Goal: Task Accomplishment & Management: Manage account settings

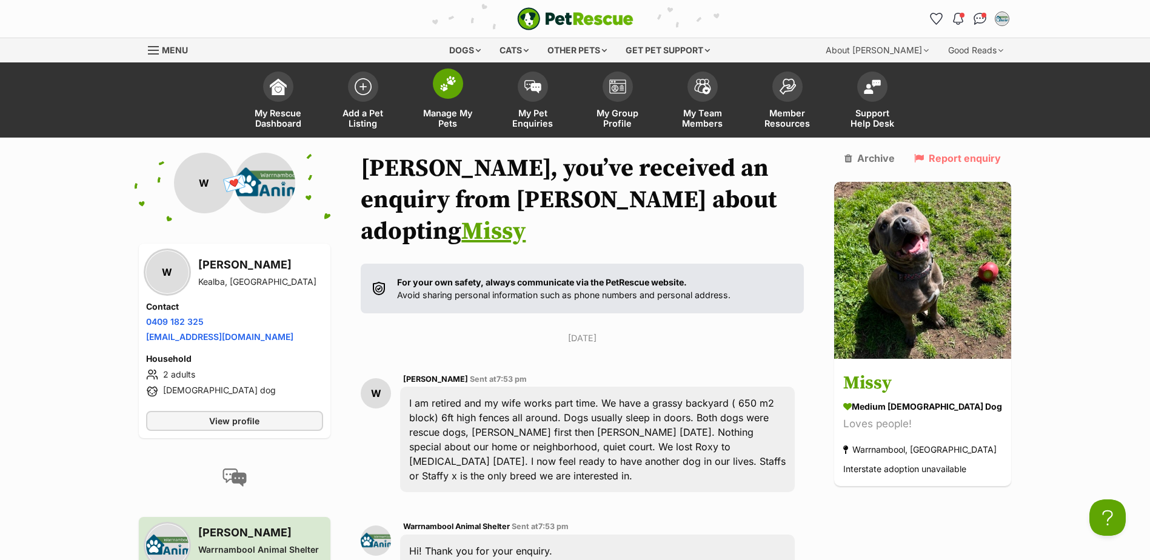
click at [451, 116] on span "Manage My Pets" at bounding box center [448, 118] width 55 height 21
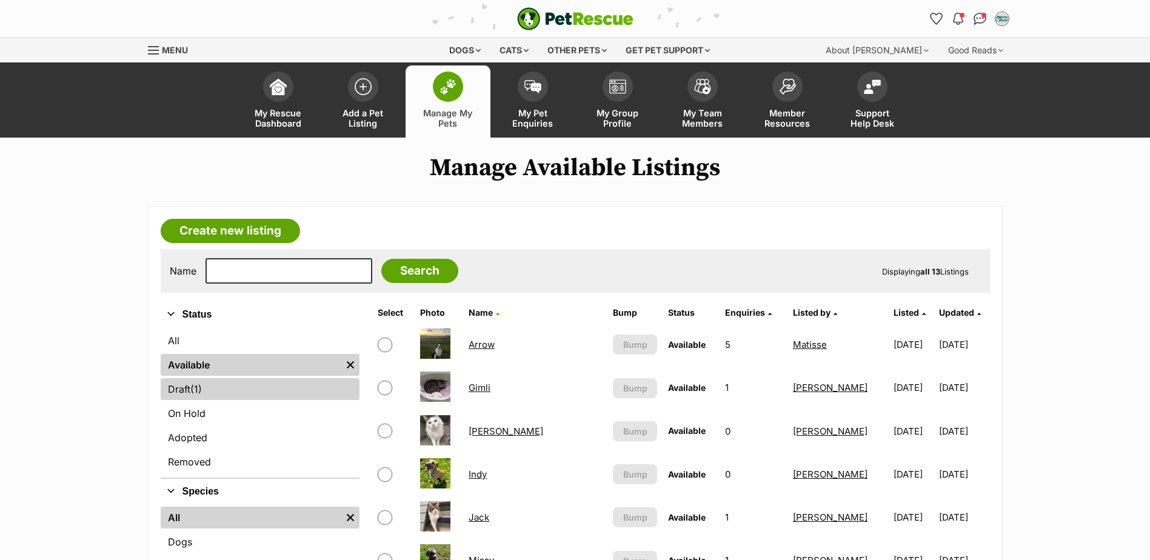
click at [187, 389] on link "Draft (1) Items" at bounding box center [260, 389] width 199 height 22
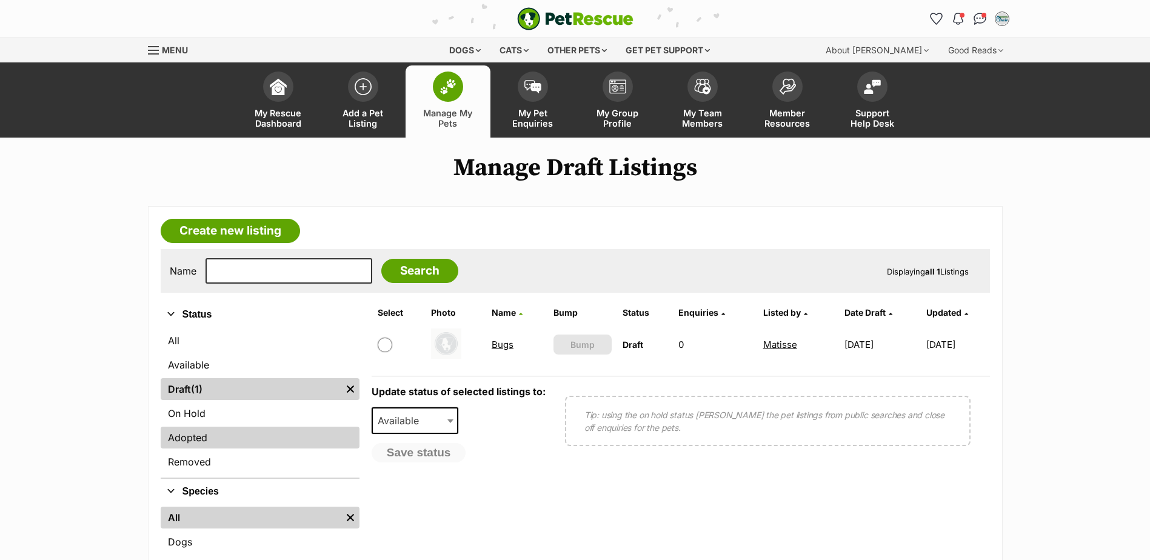
click at [201, 438] on link "Adopted" at bounding box center [260, 438] width 199 height 22
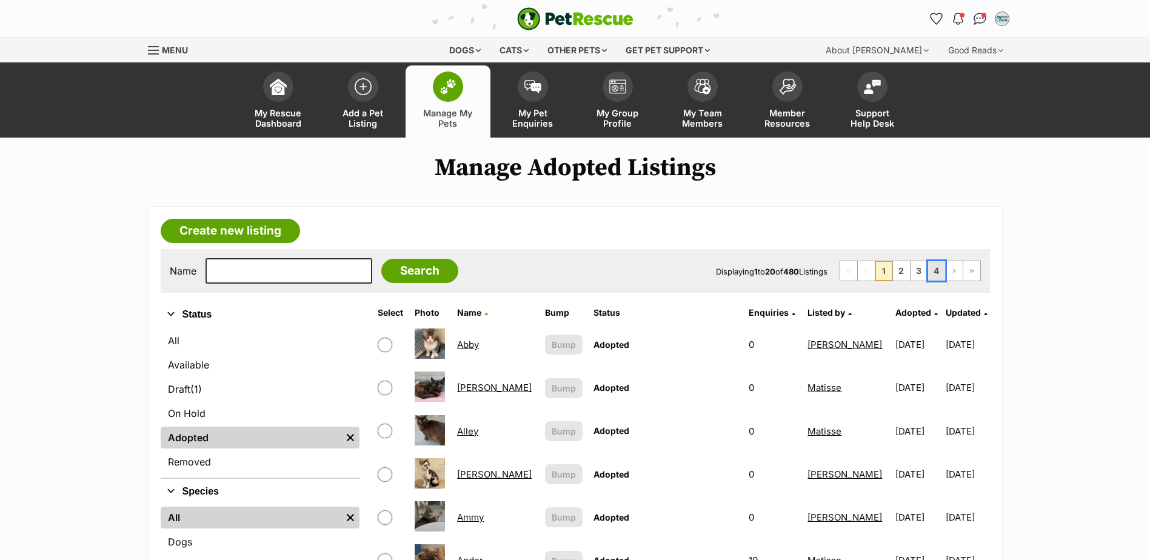
click at [938, 274] on link "4" at bounding box center [936, 270] width 17 height 19
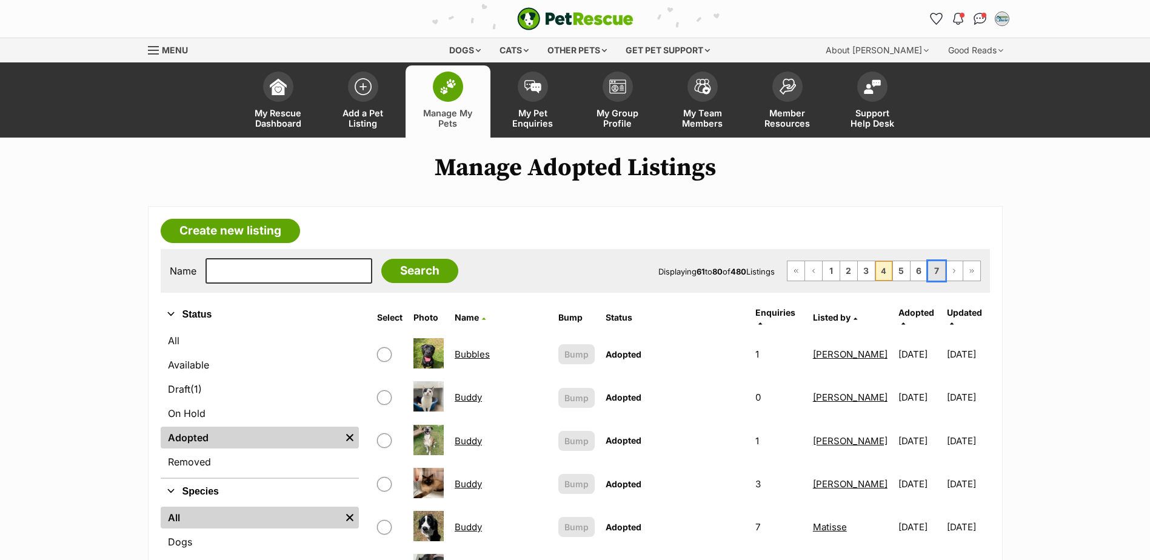
click at [936, 267] on link "7" at bounding box center [936, 270] width 17 height 19
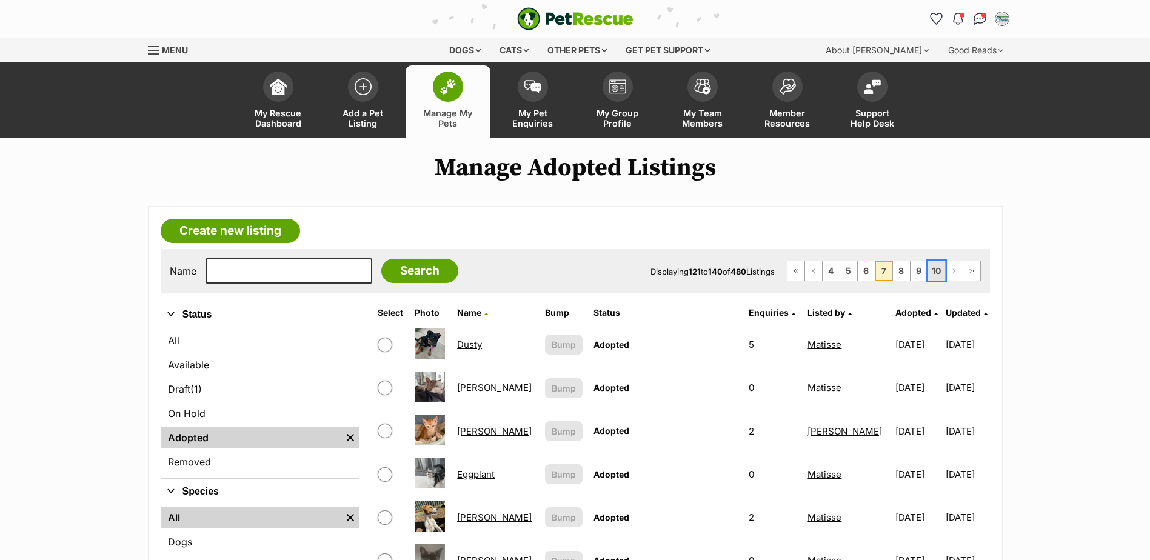
click at [936, 274] on link "10" at bounding box center [936, 270] width 17 height 19
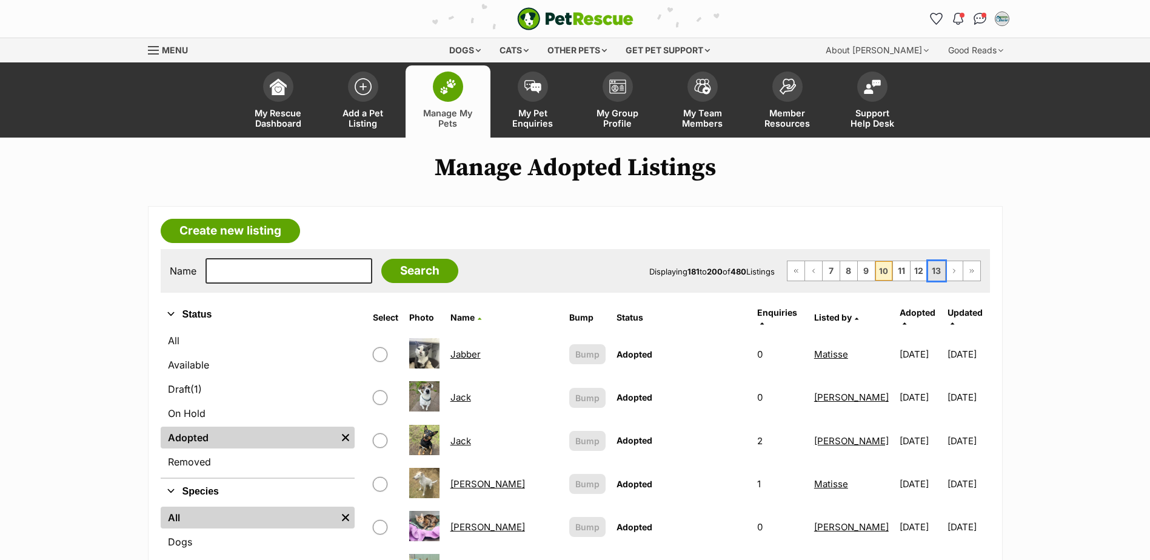
click at [935, 269] on link "13" at bounding box center [936, 270] width 17 height 19
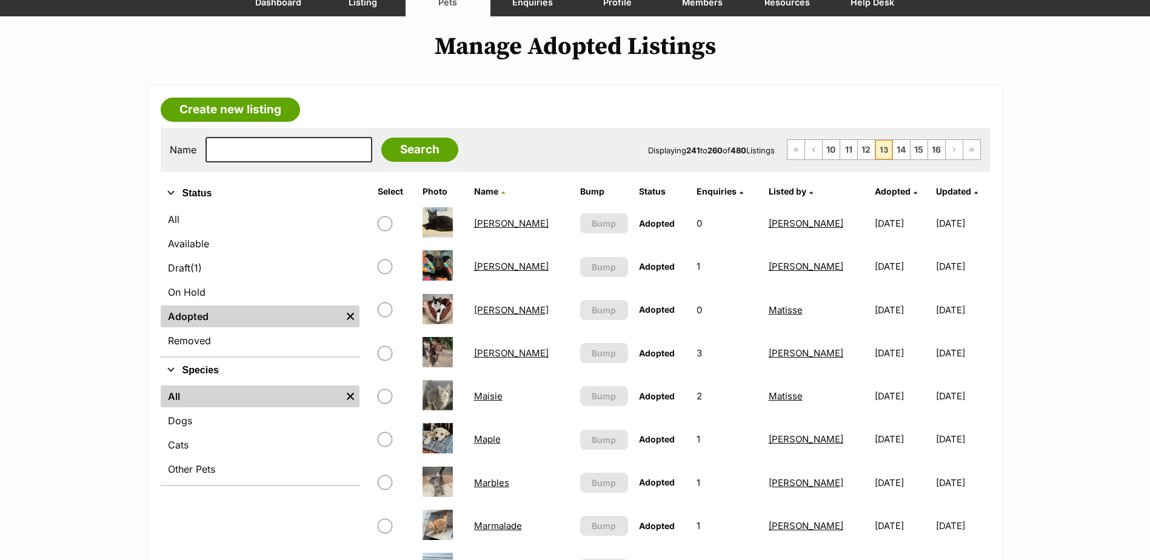
scroll to position [61, 0]
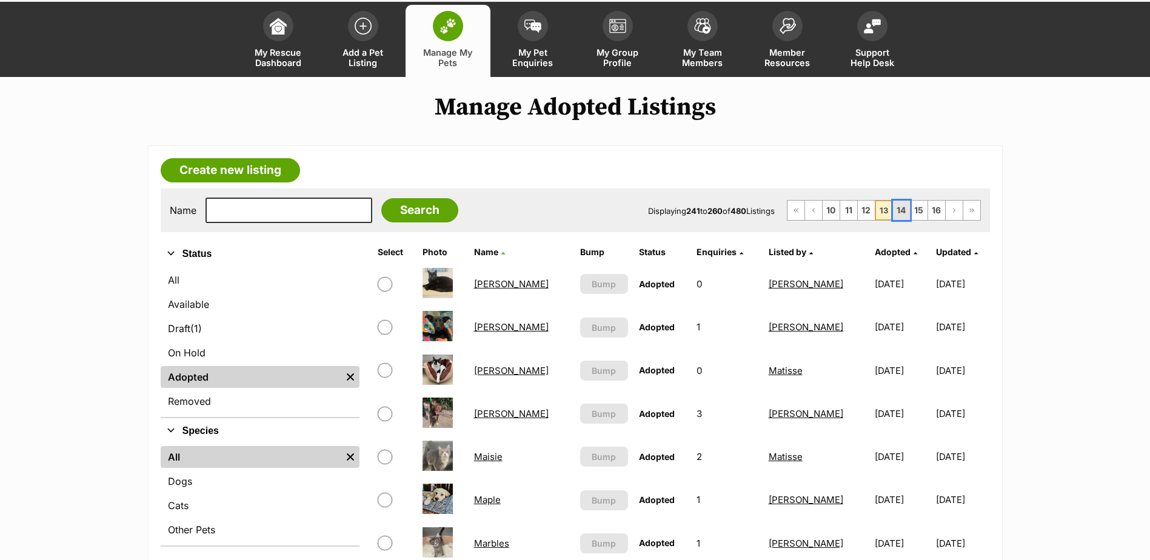
click at [902, 213] on link "14" at bounding box center [901, 210] width 17 height 19
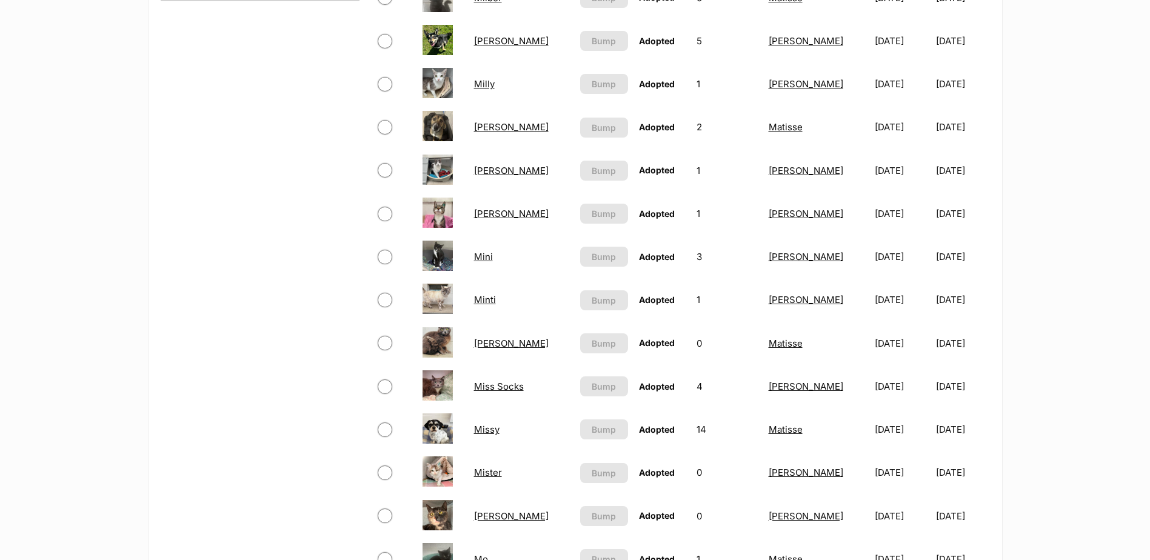
scroll to position [728, 0]
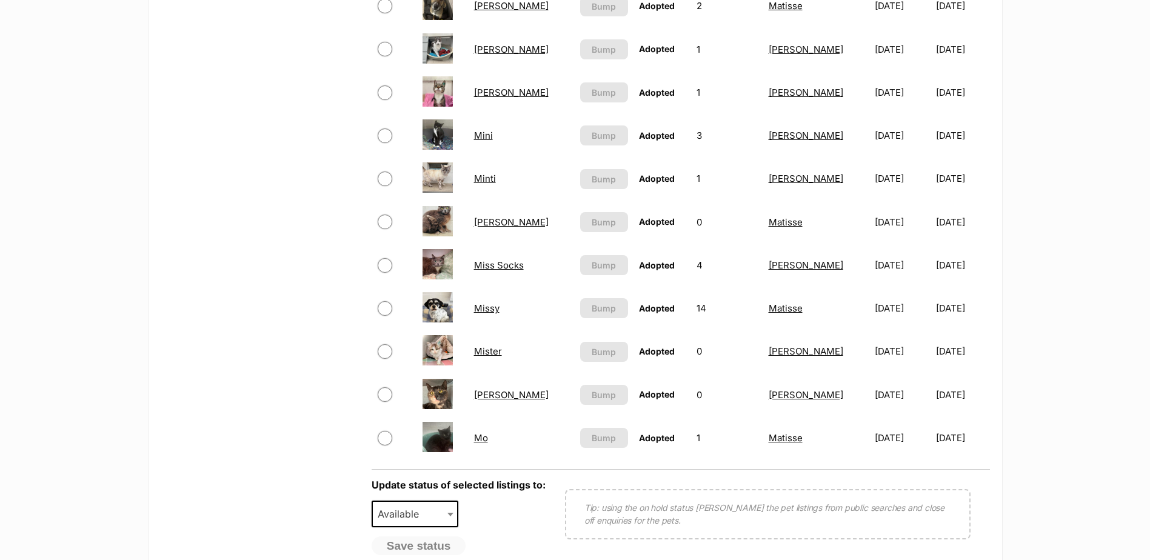
click at [385, 312] on input "checkbox" at bounding box center [385, 308] width 15 height 15
checkbox input "true"
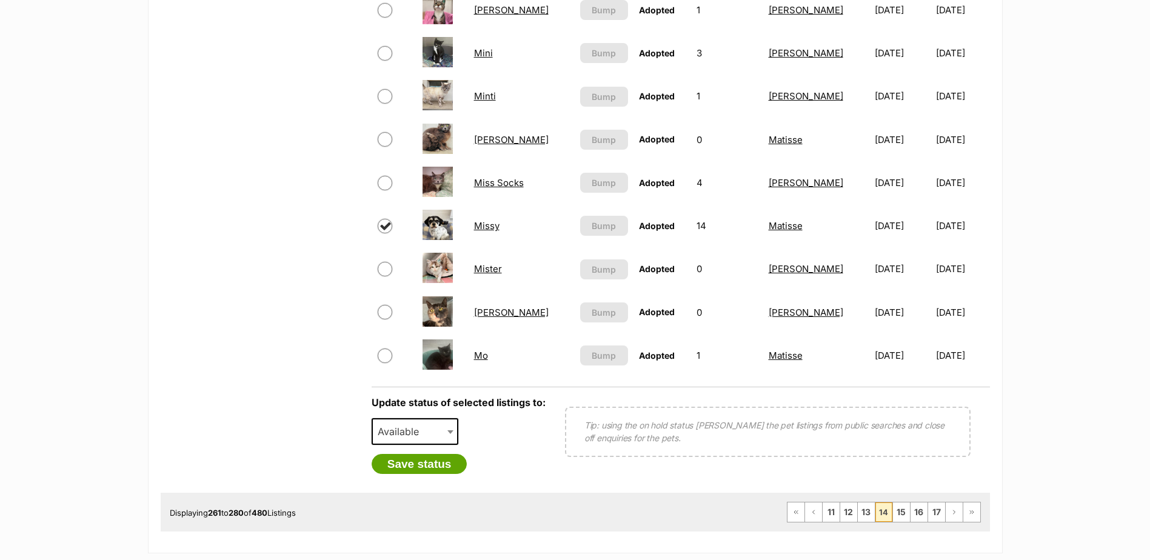
scroll to position [970, 0]
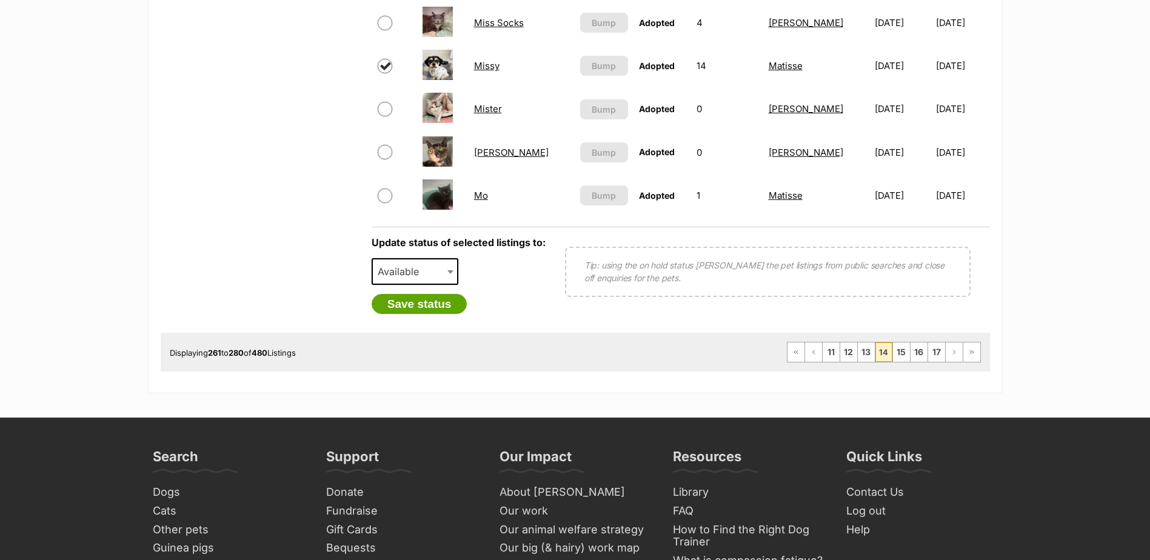
click at [407, 271] on span "Available" at bounding box center [402, 271] width 58 height 17
select select "on_hold"
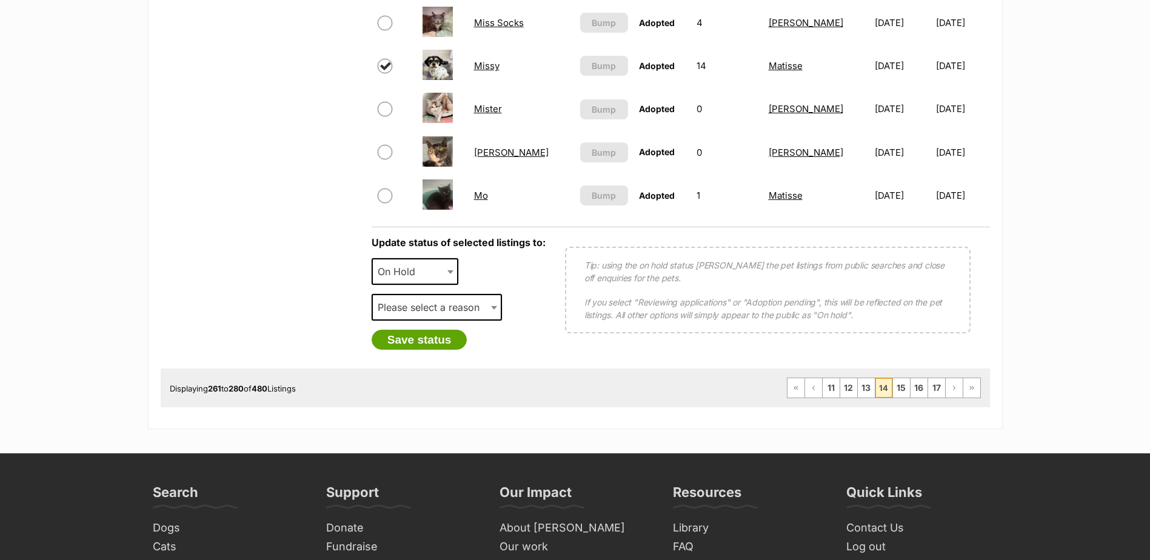
click at [421, 307] on span "Please select a reason" at bounding box center [432, 307] width 119 height 17
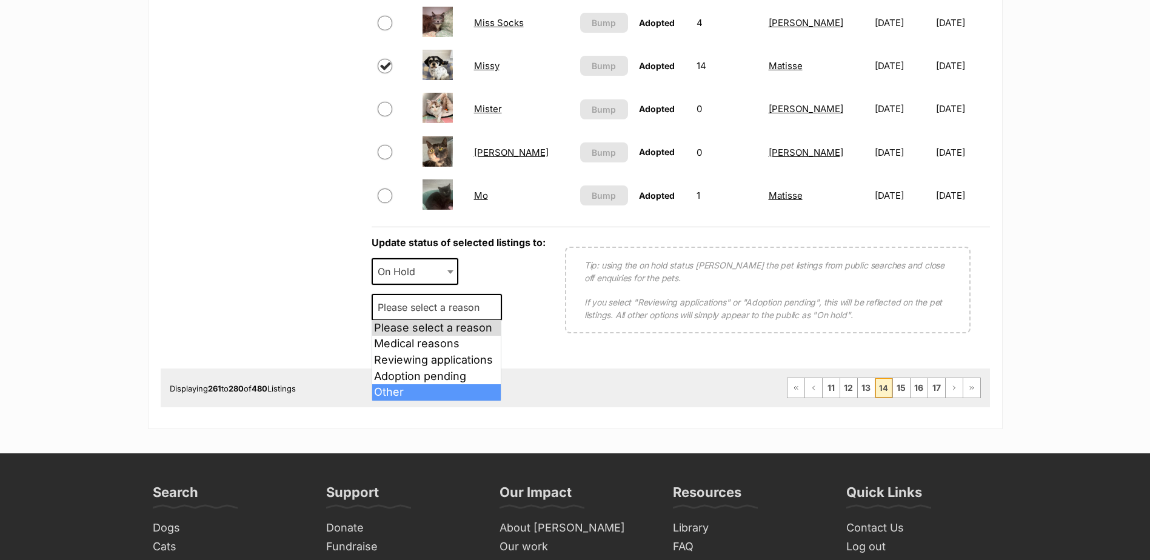
select select "other"
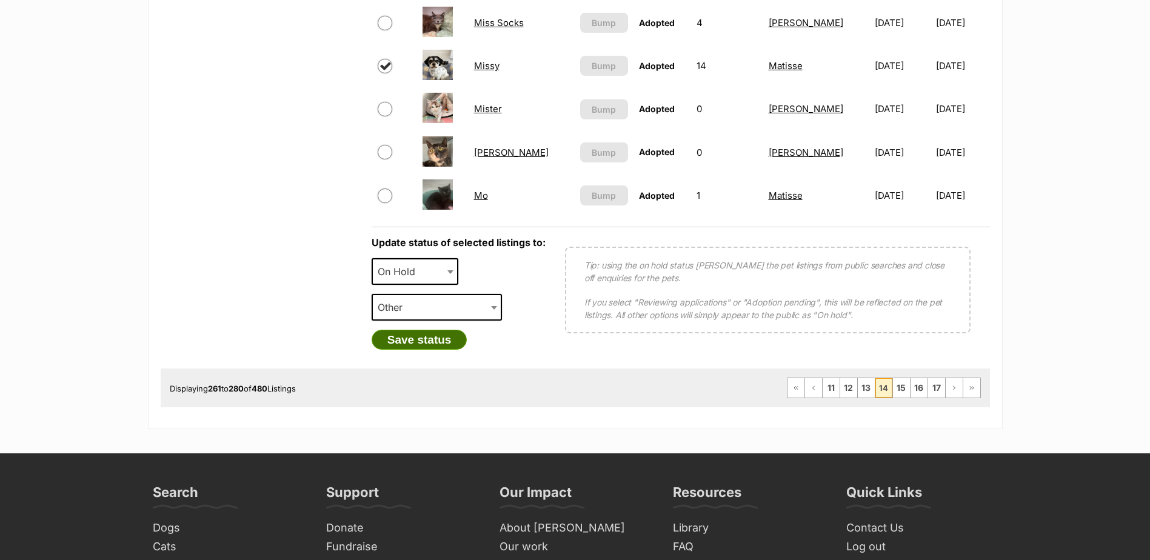
click at [437, 342] on button "Save status" at bounding box center [420, 340] width 96 height 21
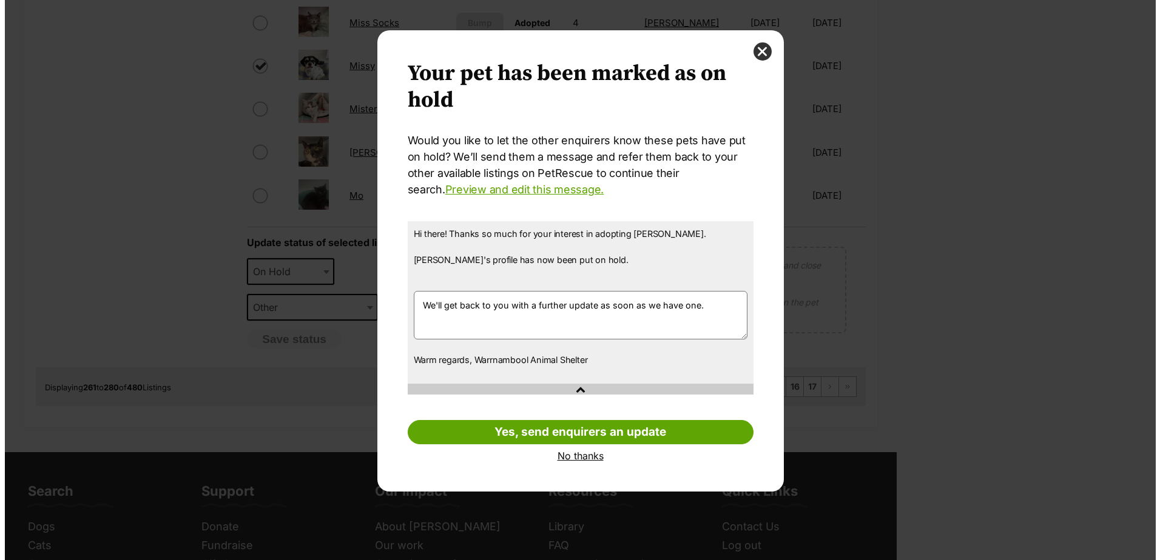
scroll to position [0, 0]
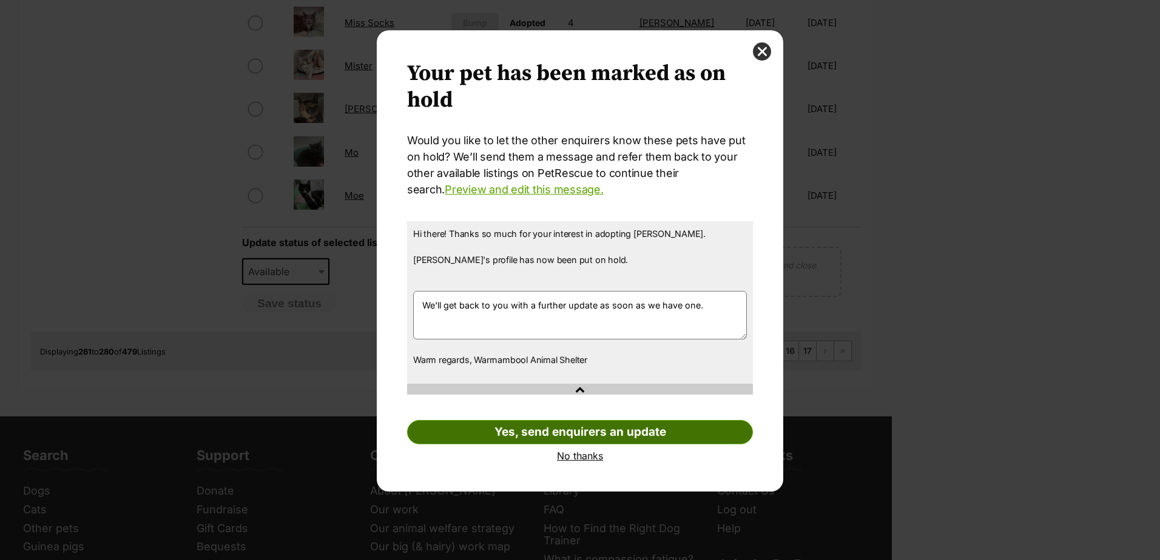
click at [594, 429] on link "Yes, send enquirers an update" at bounding box center [580, 432] width 346 height 24
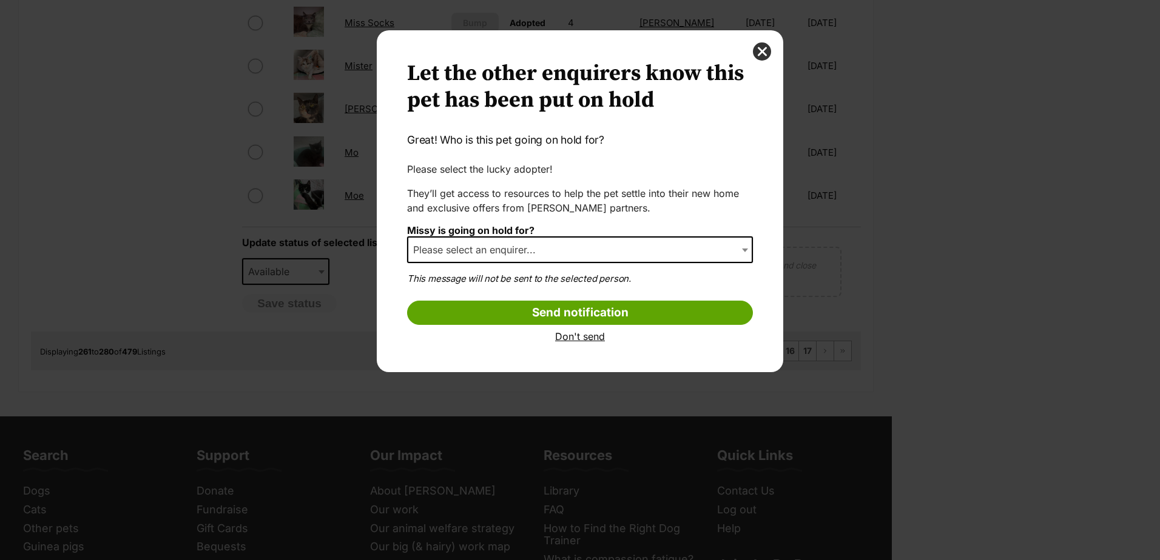
click at [489, 250] on span "Please select an enquirer..." at bounding box center [477, 249] width 139 height 17
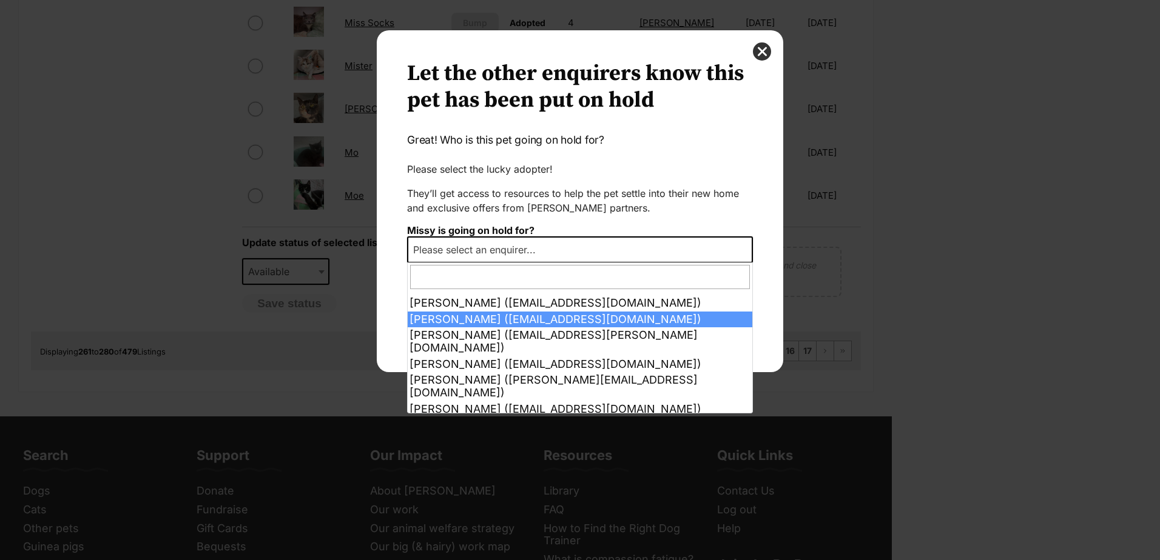
scroll to position [61, 0]
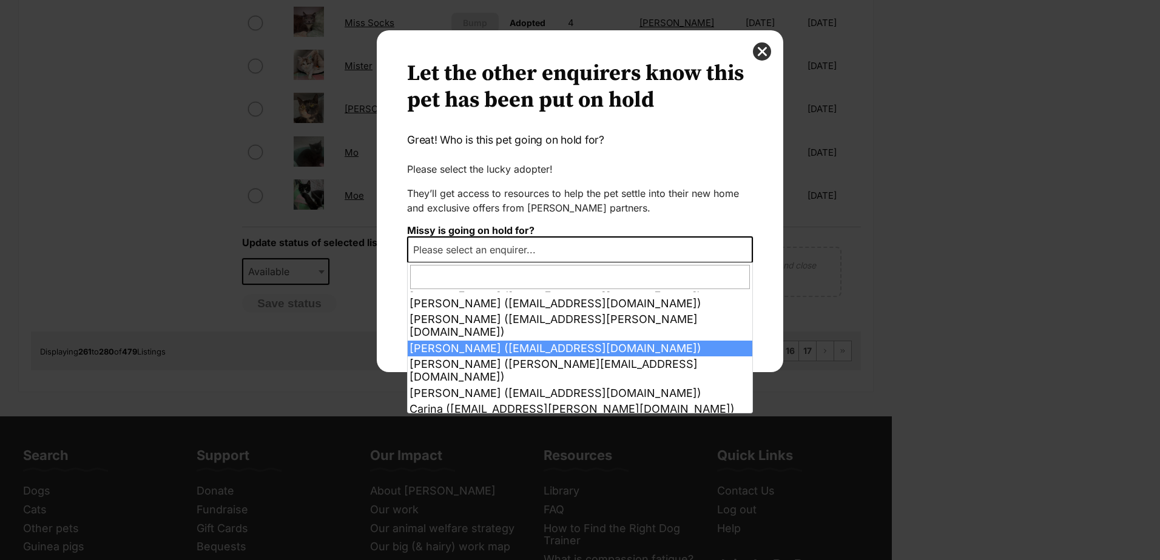
select select "2025711"
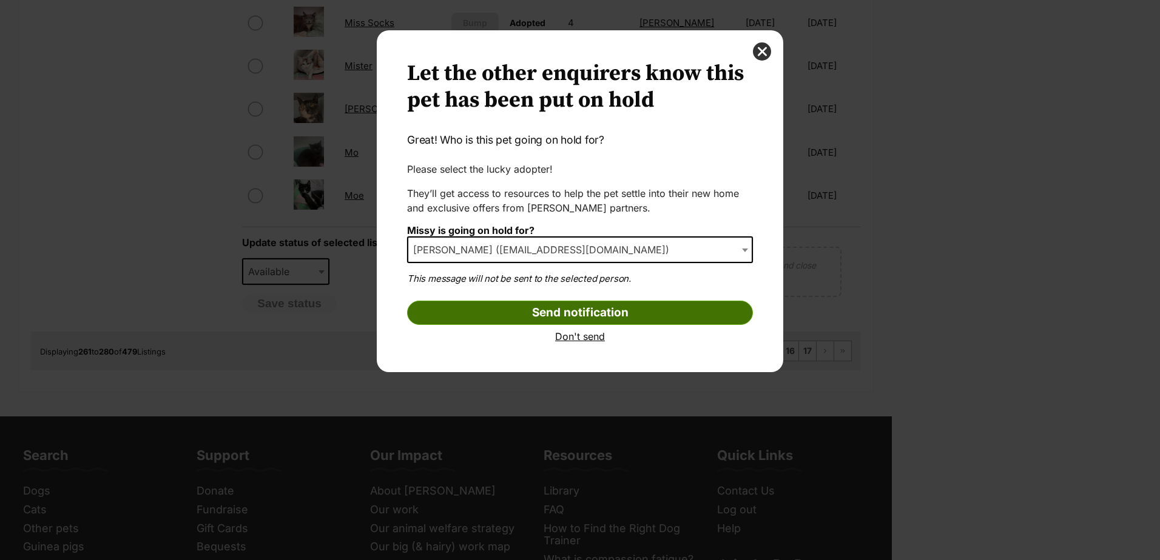
click at [533, 312] on input "Send notification" at bounding box center [580, 313] width 346 height 24
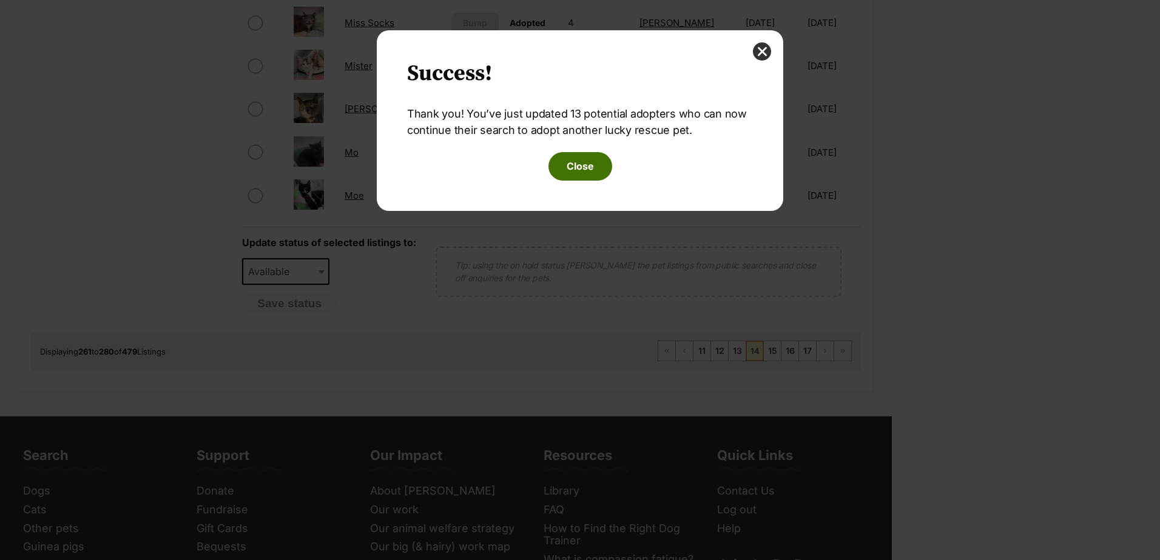
click at [575, 164] on button "Close" at bounding box center [580, 166] width 64 height 28
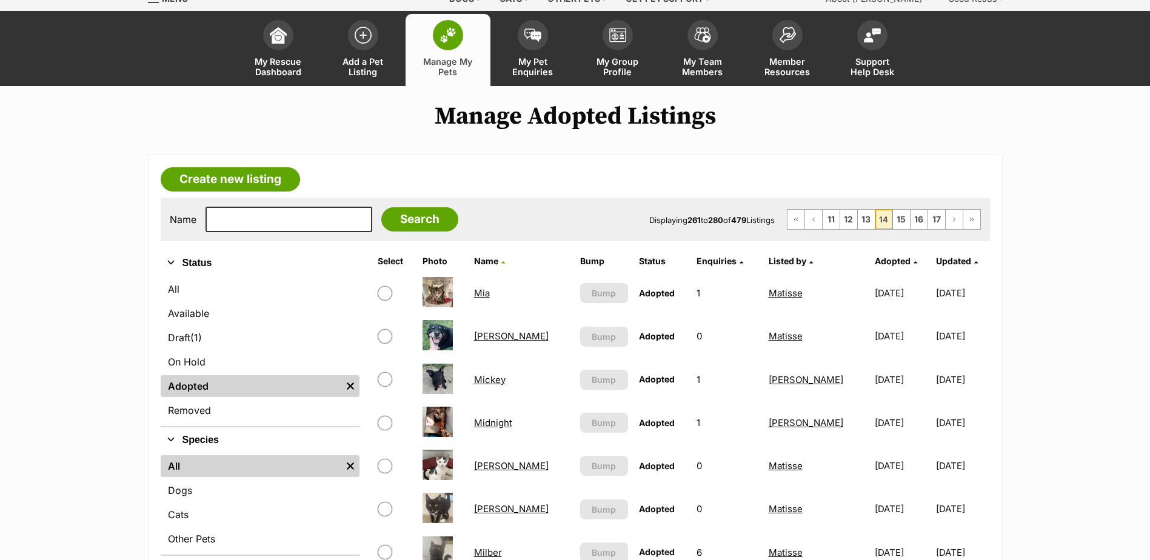
scroll to position [0, 0]
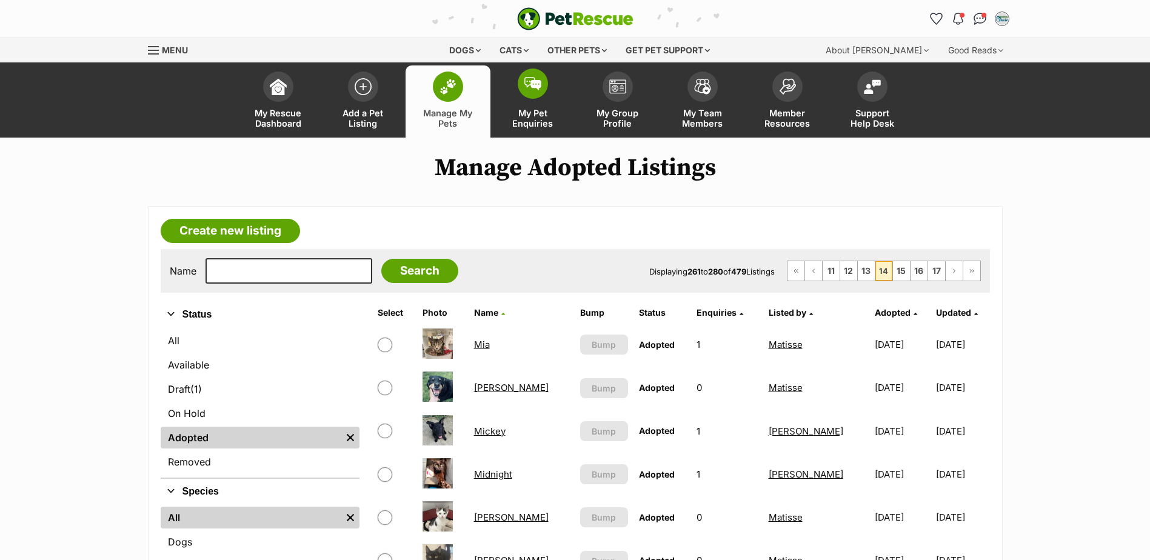
click at [541, 125] on span "My Pet Enquiries" at bounding box center [533, 118] width 55 height 21
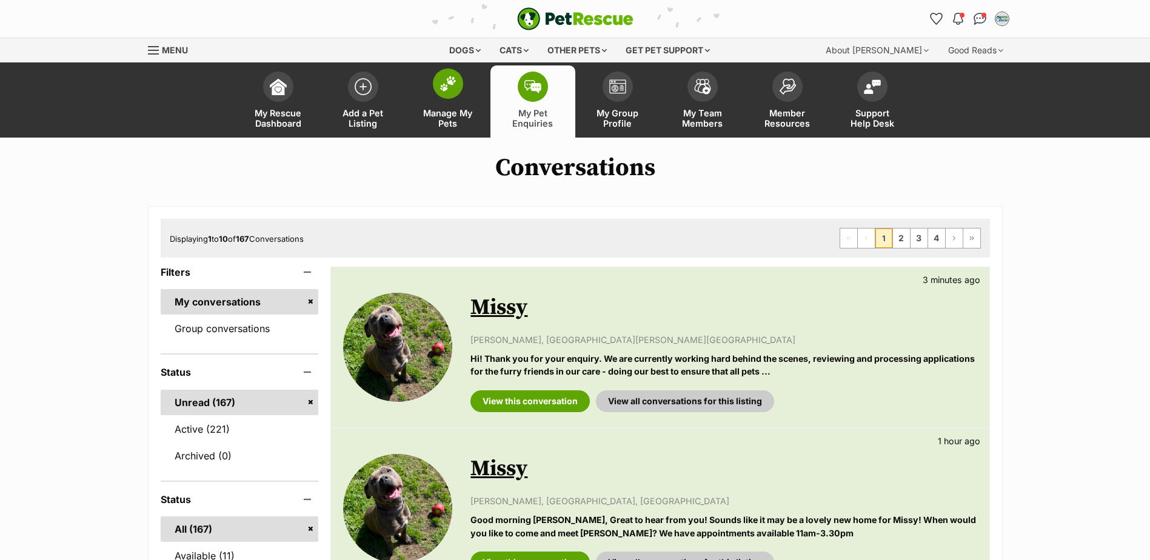
click at [446, 116] on span "Manage My Pets" at bounding box center [448, 118] width 55 height 21
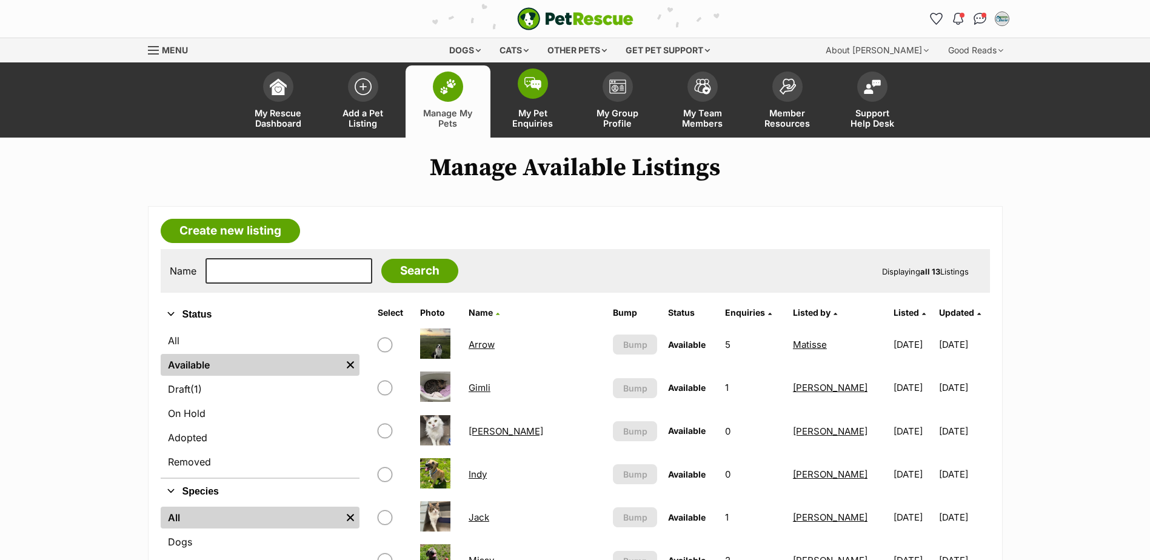
click at [537, 110] on span "My Pet Enquiries" at bounding box center [533, 118] width 55 height 21
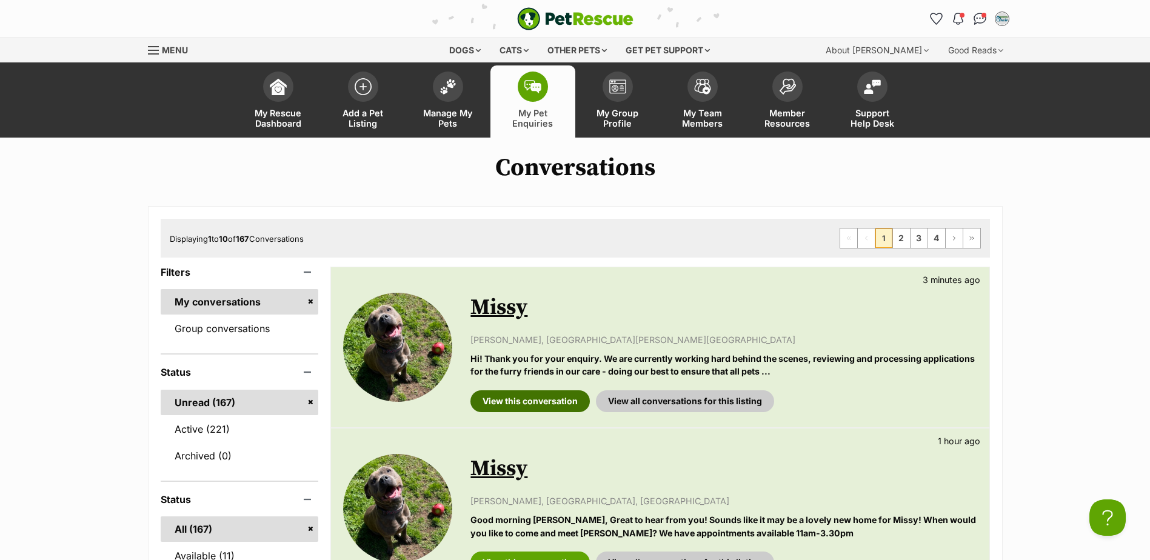
click at [522, 402] on link "View this conversation" at bounding box center [530, 402] width 119 height 22
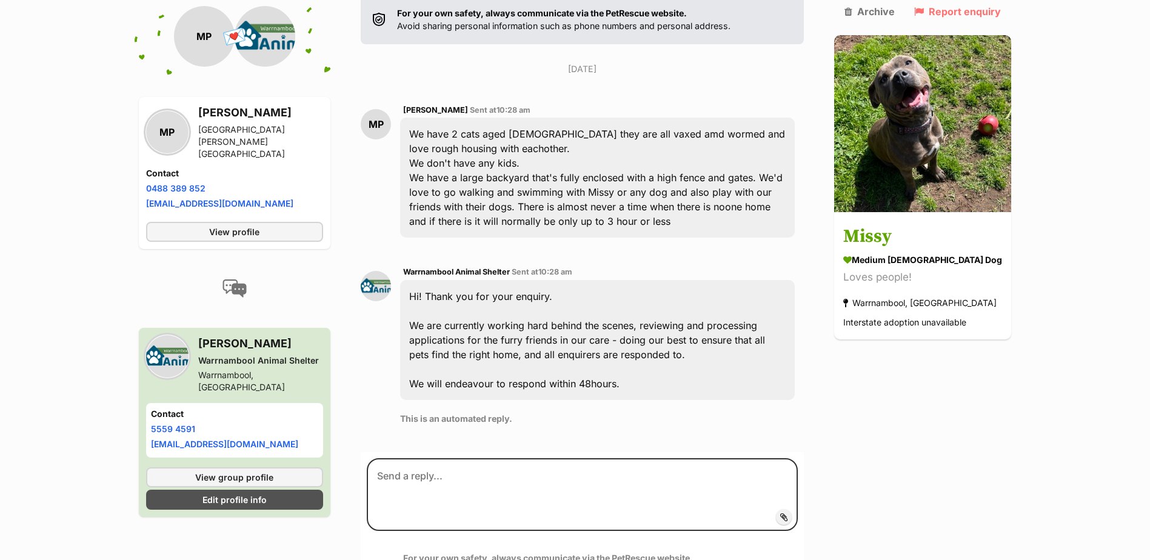
scroll to position [307, 0]
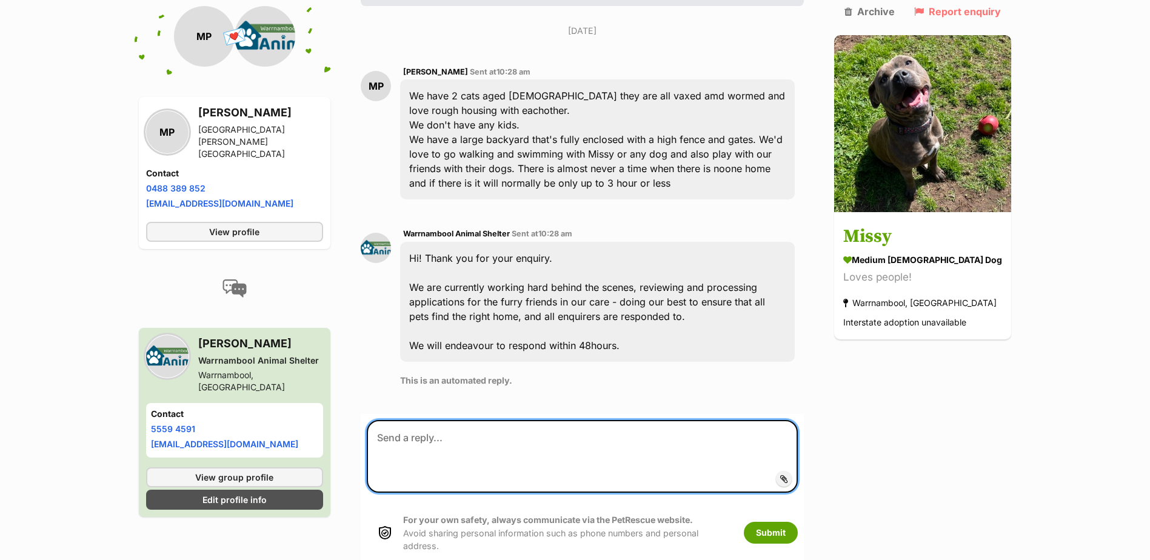
click at [531, 420] on textarea at bounding box center [582, 456] width 431 height 73
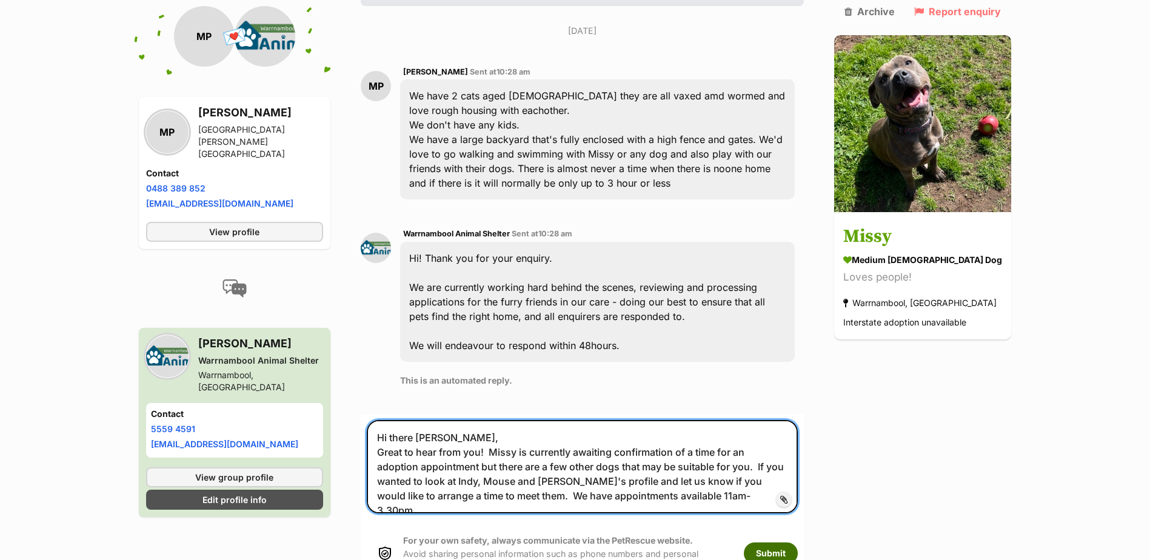
type textarea "Hi there Maddie, Great to hear from you! Missy is currently awaiting confirmati…"
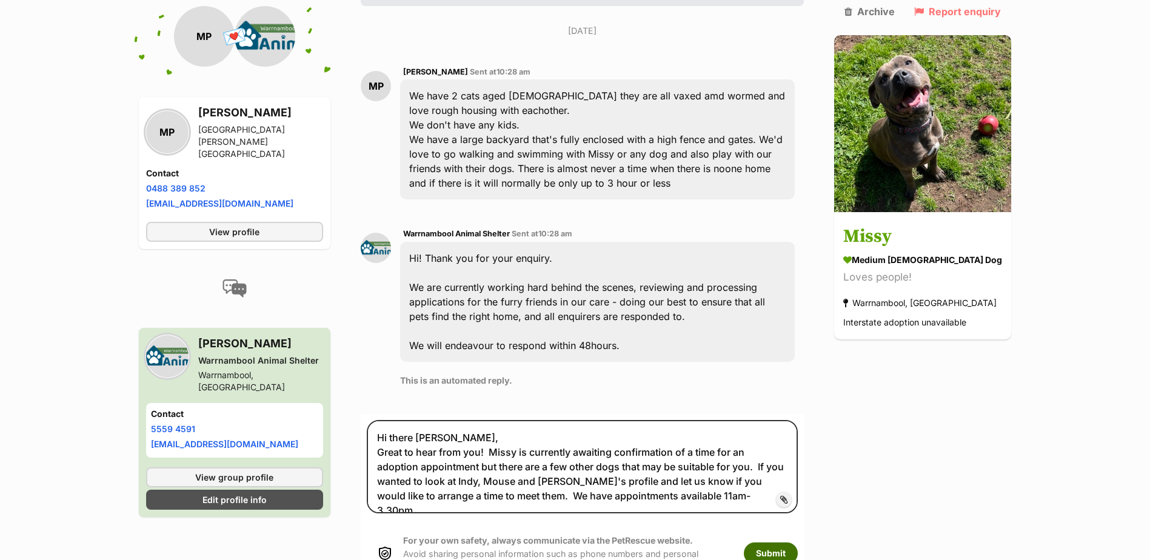
click at [793, 543] on button "Submit" at bounding box center [771, 554] width 54 height 22
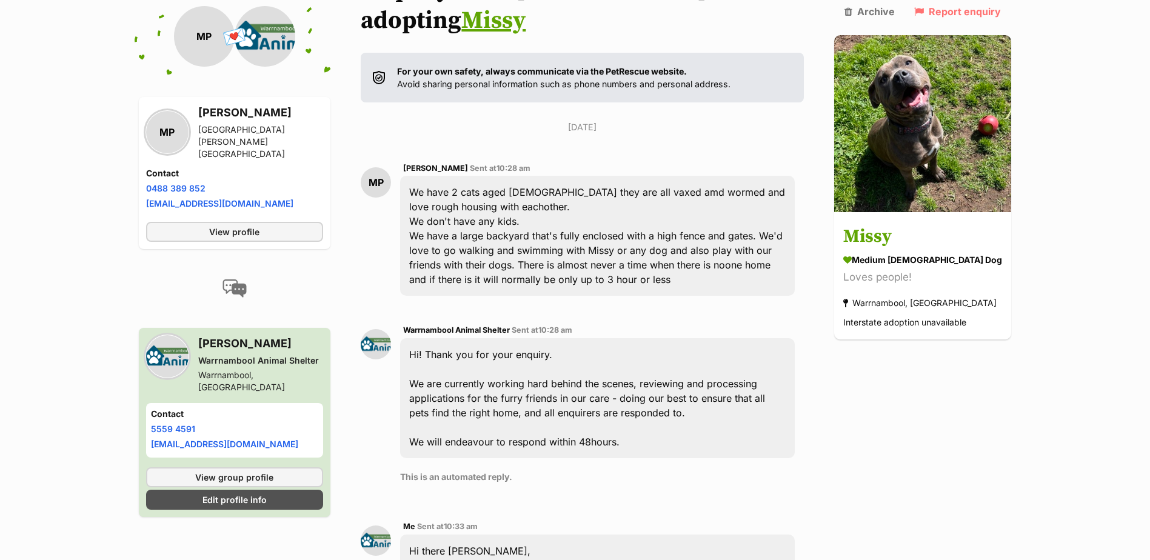
scroll to position [3, 0]
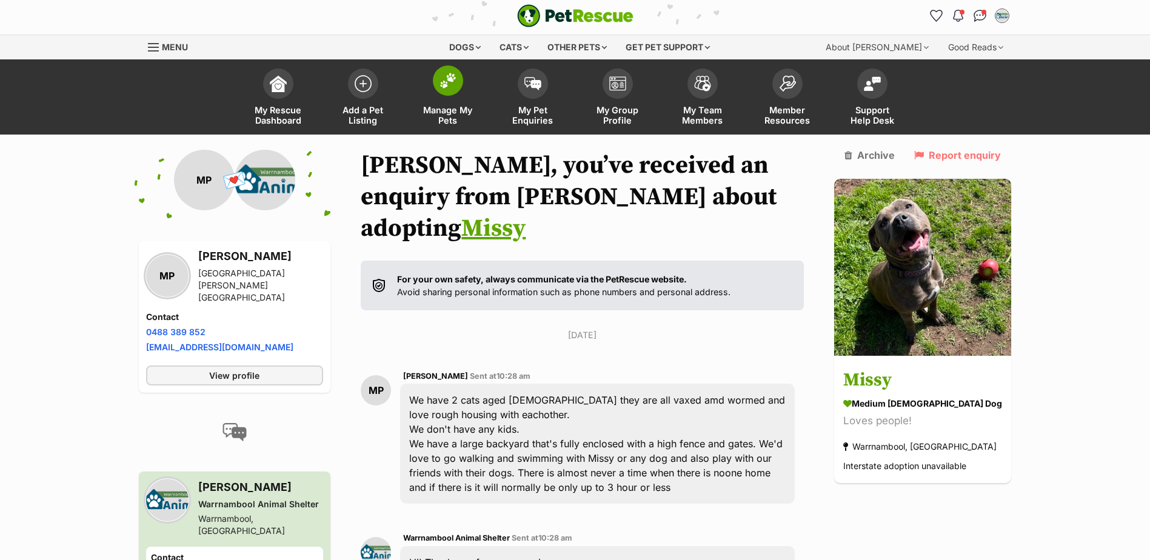
click at [449, 118] on span "Manage My Pets" at bounding box center [448, 115] width 55 height 21
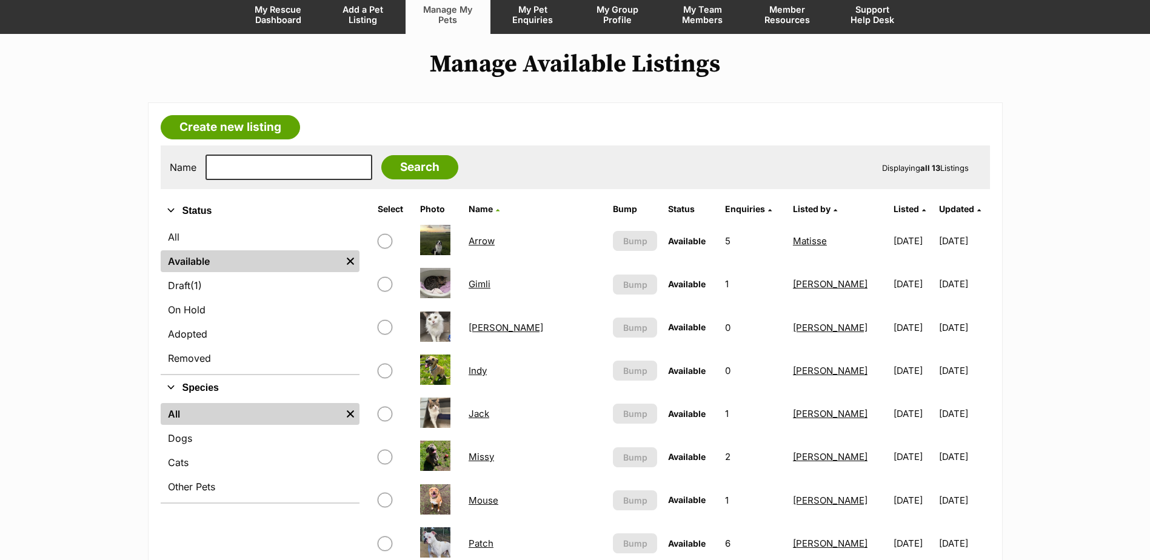
scroll to position [182, 0]
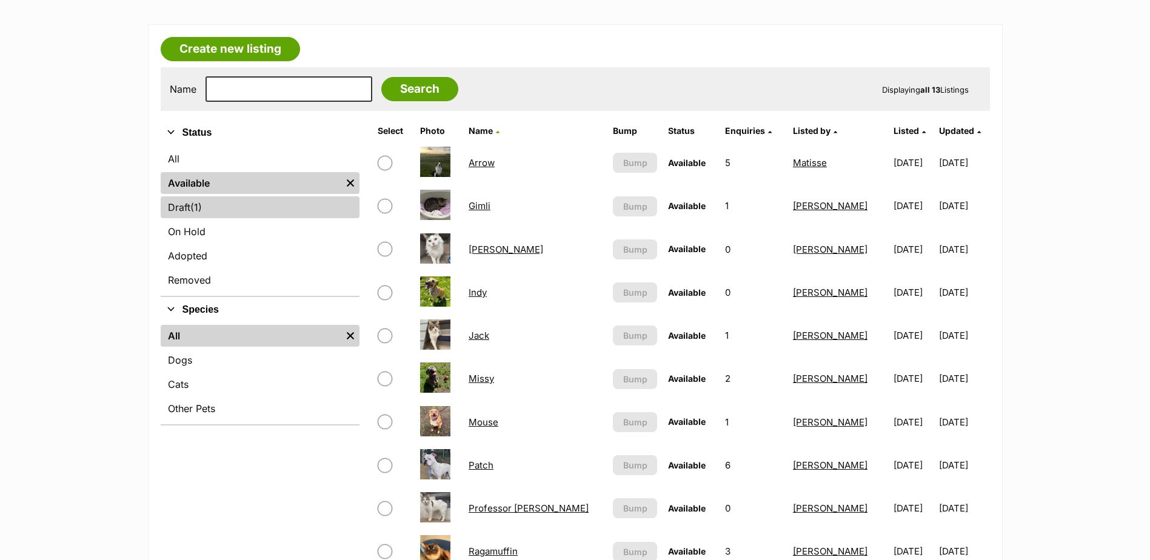
click at [187, 207] on link "Draft (1) Items" at bounding box center [260, 207] width 199 height 22
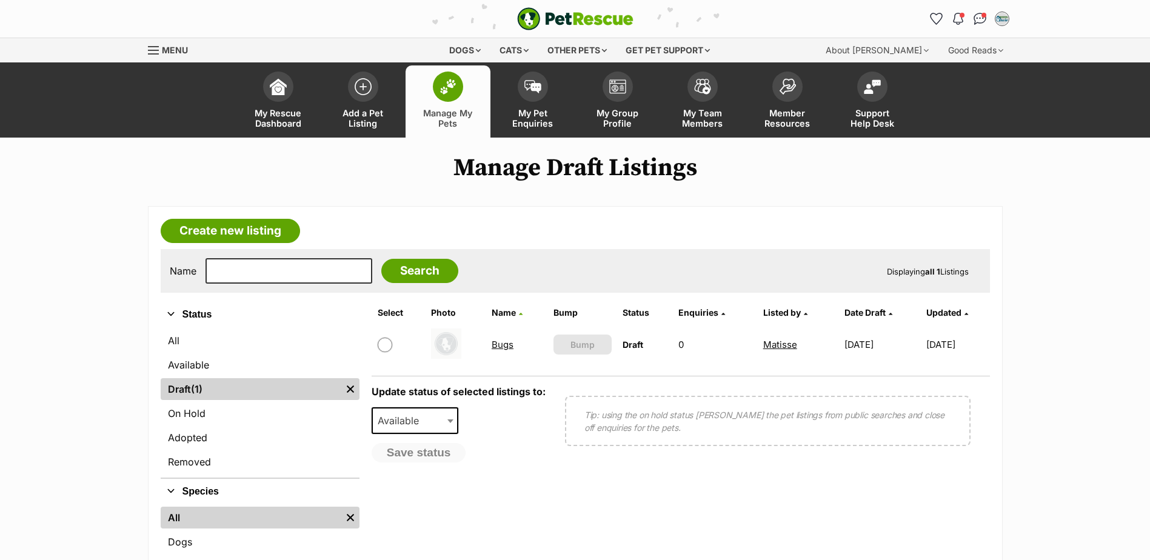
scroll to position [243, 0]
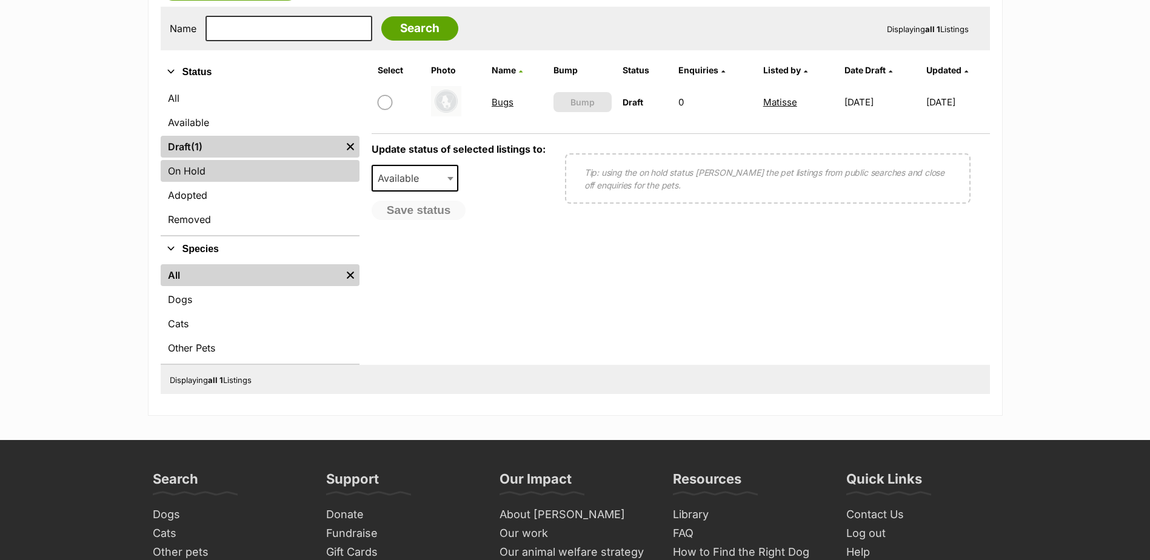
click at [192, 169] on link "On Hold" at bounding box center [260, 171] width 199 height 22
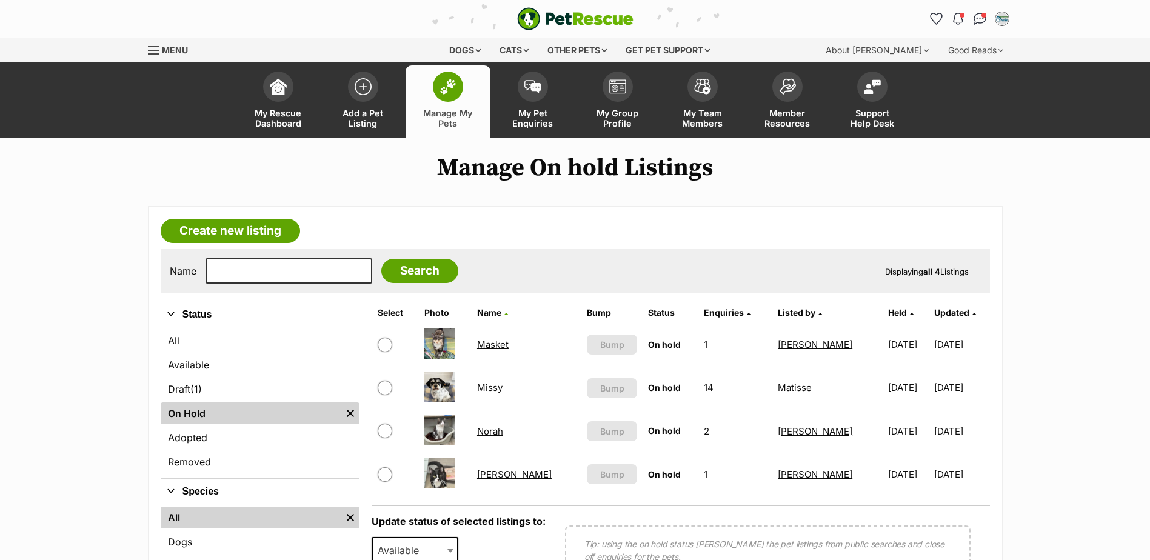
click at [492, 384] on link "Missy" at bounding box center [489, 388] width 25 height 12
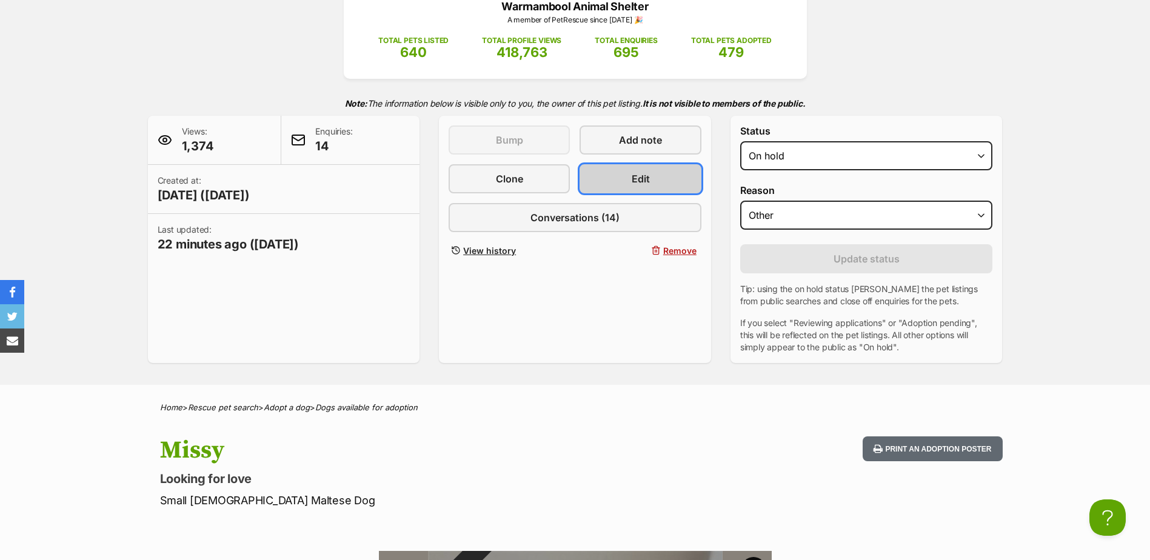
click at [649, 180] on span "Edit" at bounding box center [641, 179] width 18 height 15
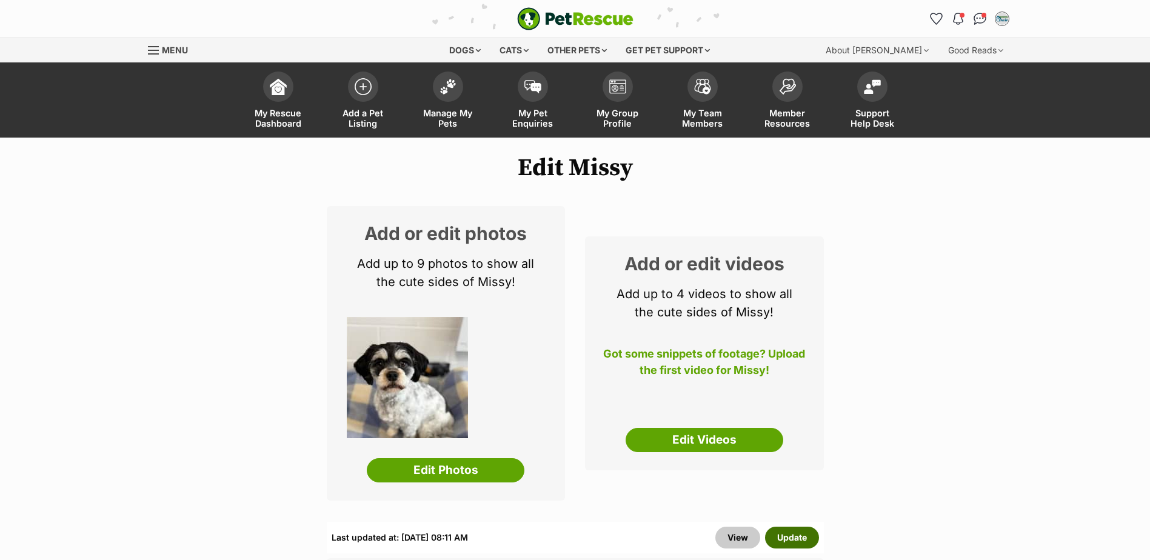
click at [791, 540] on button "Update" at bounding box center [792, 538] width 54 height 22
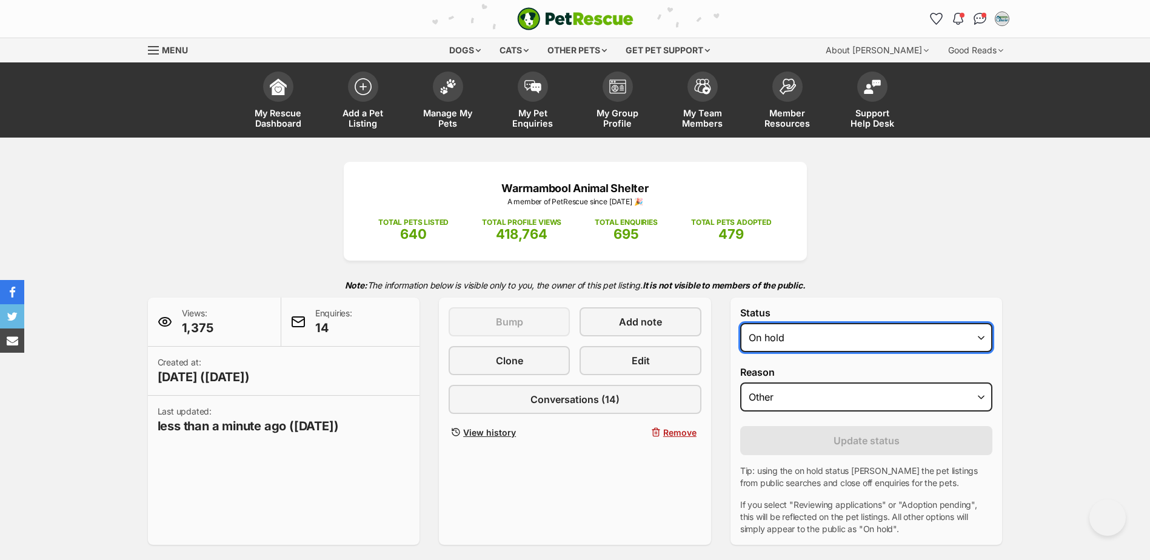
click at [808, 341] on select "Draft - not available as listing has enquires Available On hold Adopted" at bounding box center [866, 337] width 253 height 29
select select "active"
click at [740, 323] on select "Draft - not available as listing has enquires Available On hold Adopted" at bounding box center [866, 337] width 253 height 29
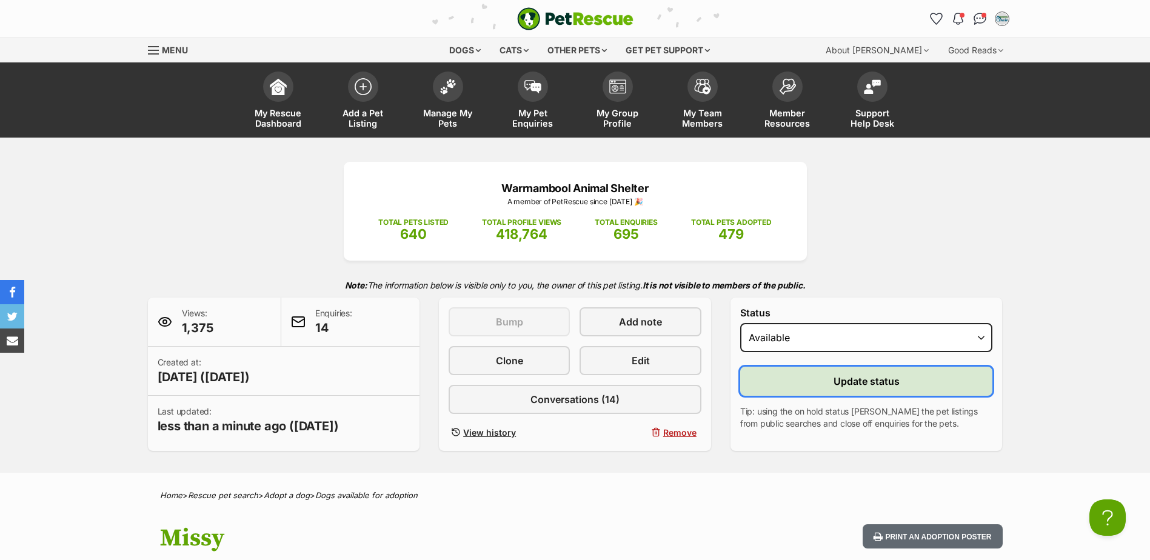
click at [867, 377] on span "Update status" at bounding box center [867, 381] width 66 height 15
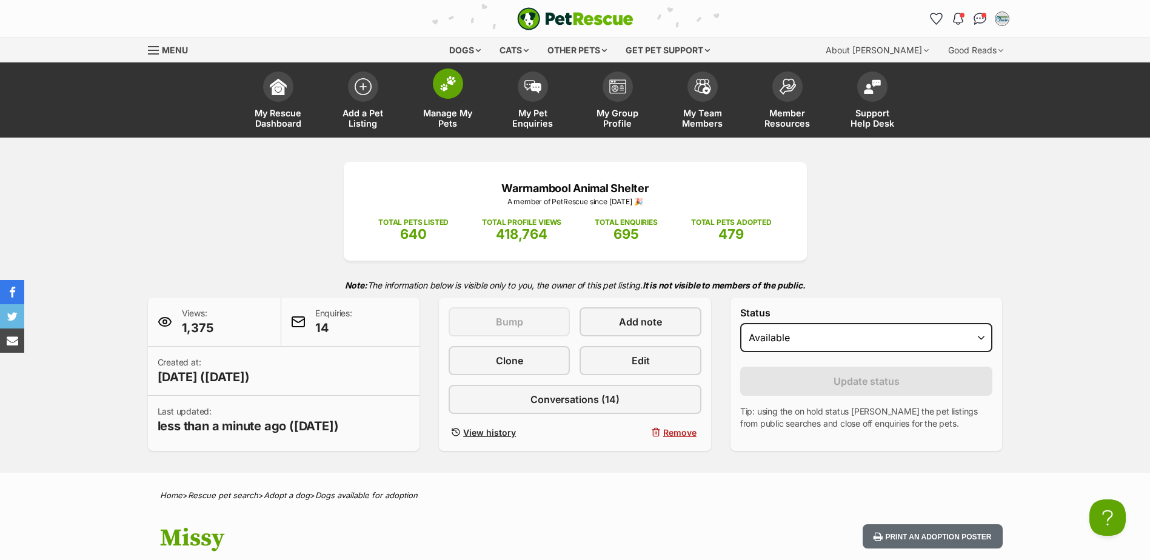
click at [454, 119] on span "Manage My Pets" at bounding box center [448, 118] width 55 height 21
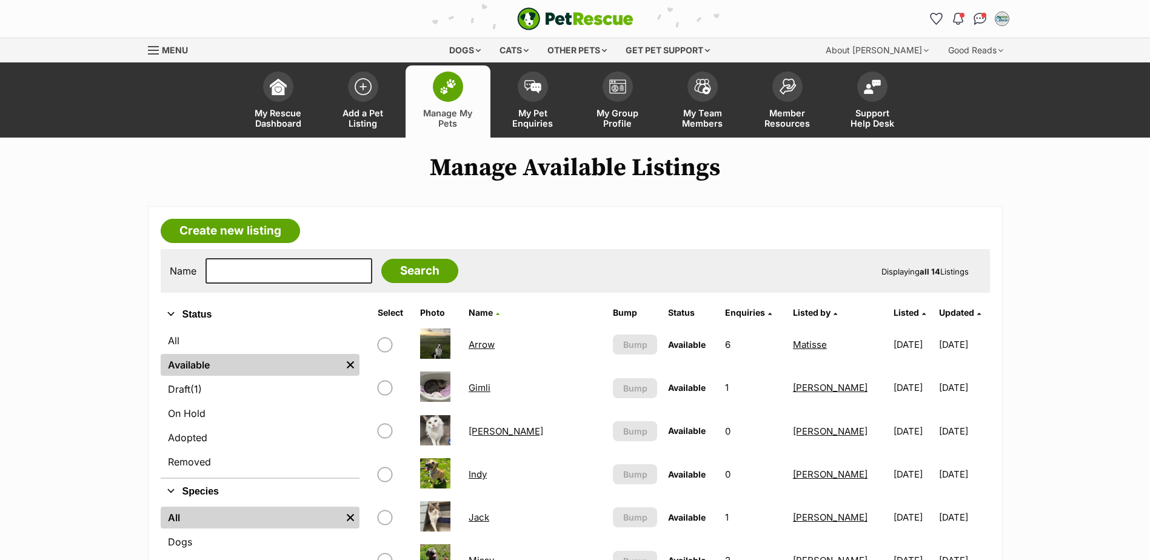
click at [486, 344] on link "Arrow" at bounding box center [482, 345] width 26 height 12
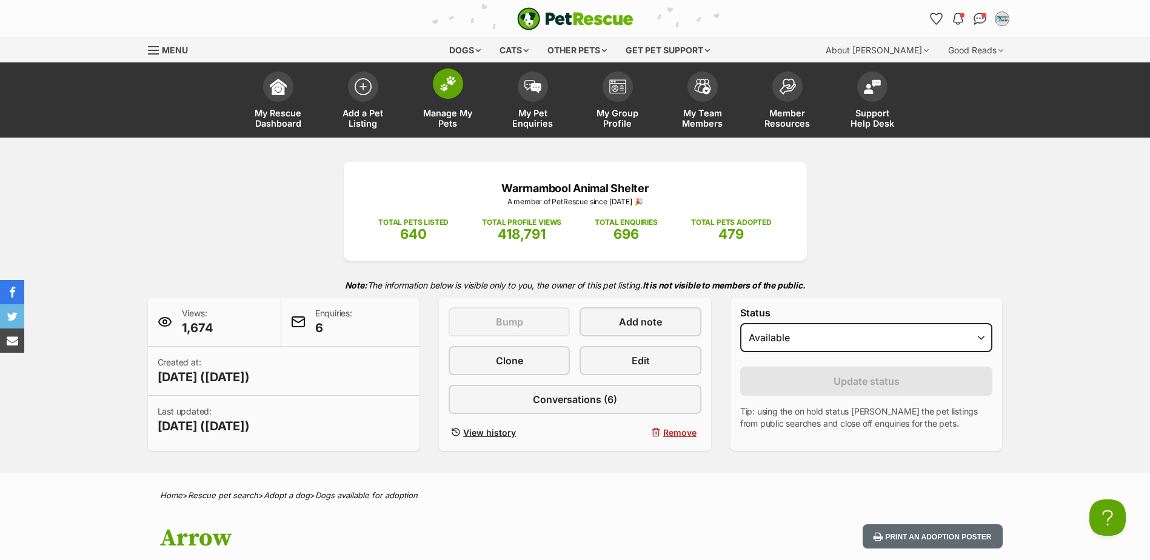
click at [452, 118] on span "Manage My Pets" at bounding box center [448, 118] width 55 height 21
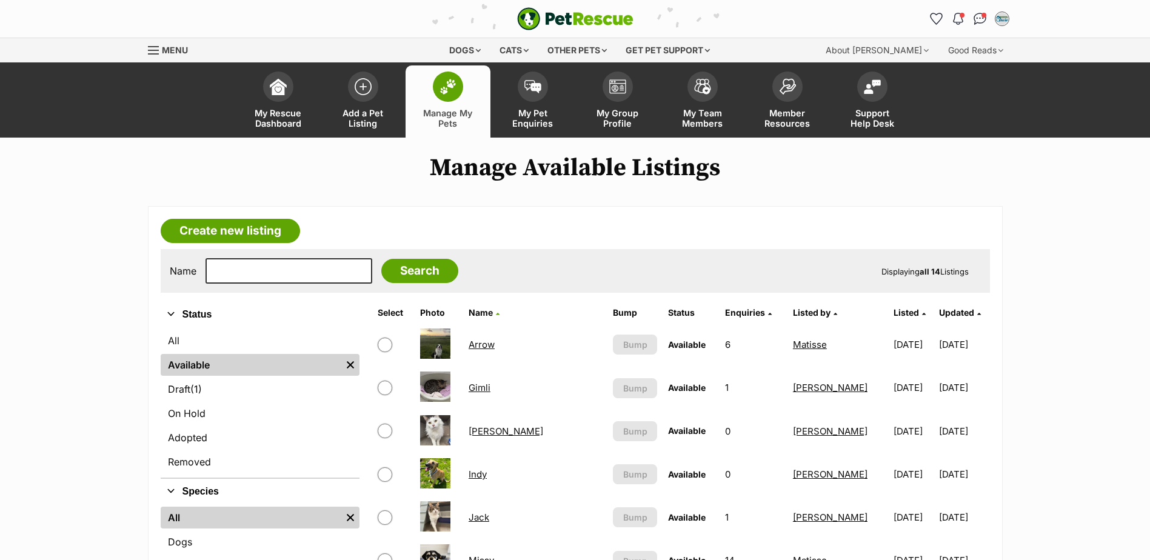
scroll to position [243, 0]
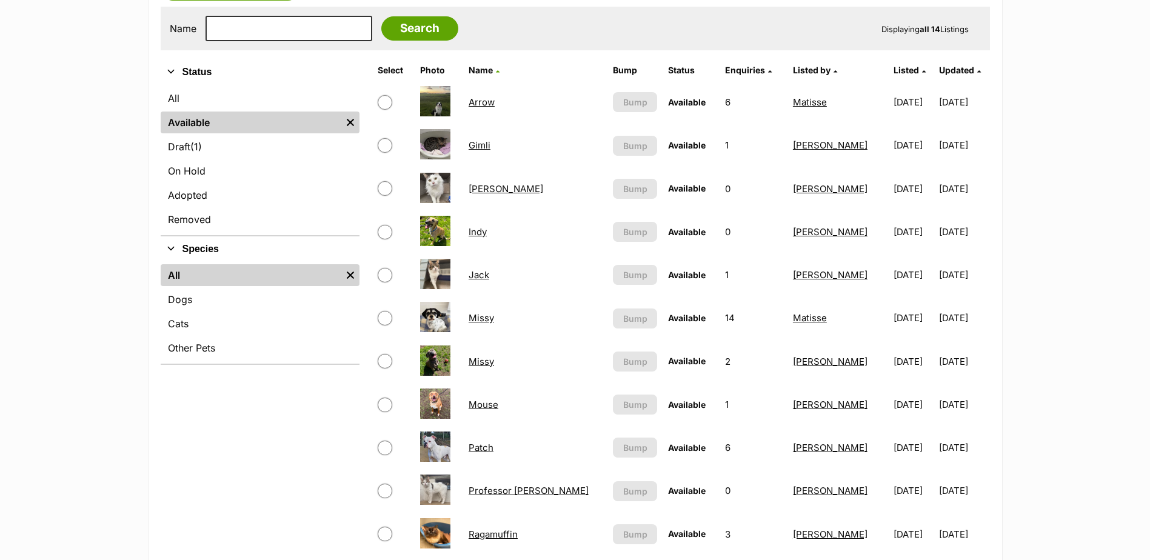
click at [489, 363] on link "Missy" at bounding box center [481, 362] width 25 height 12
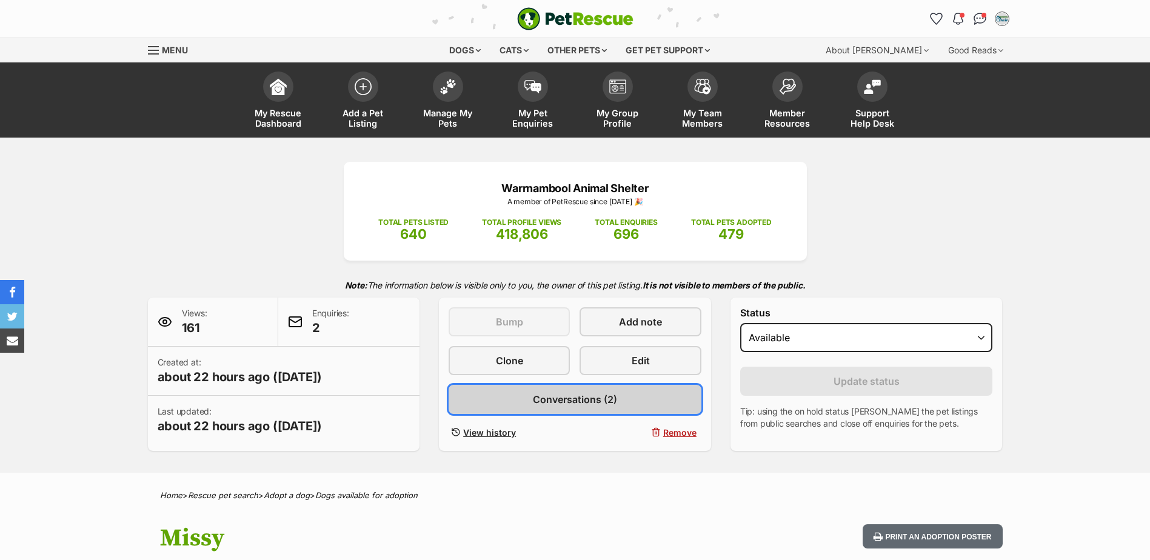
click at [577, 401] on span "Conversations (2)" at bounding box center [575, 399] width 84 height 15
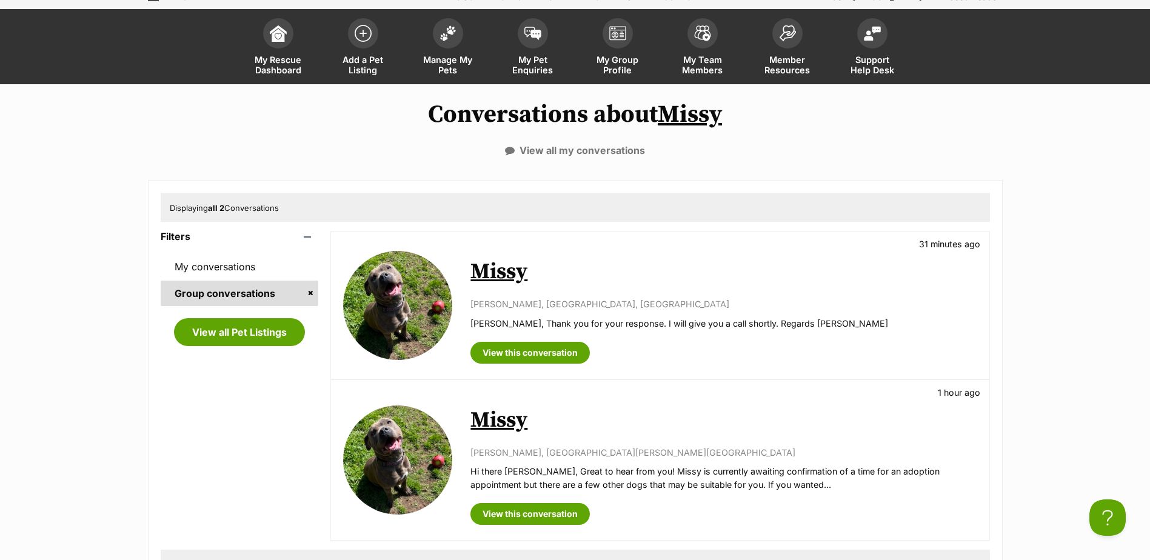
scroll to position [121, 0]
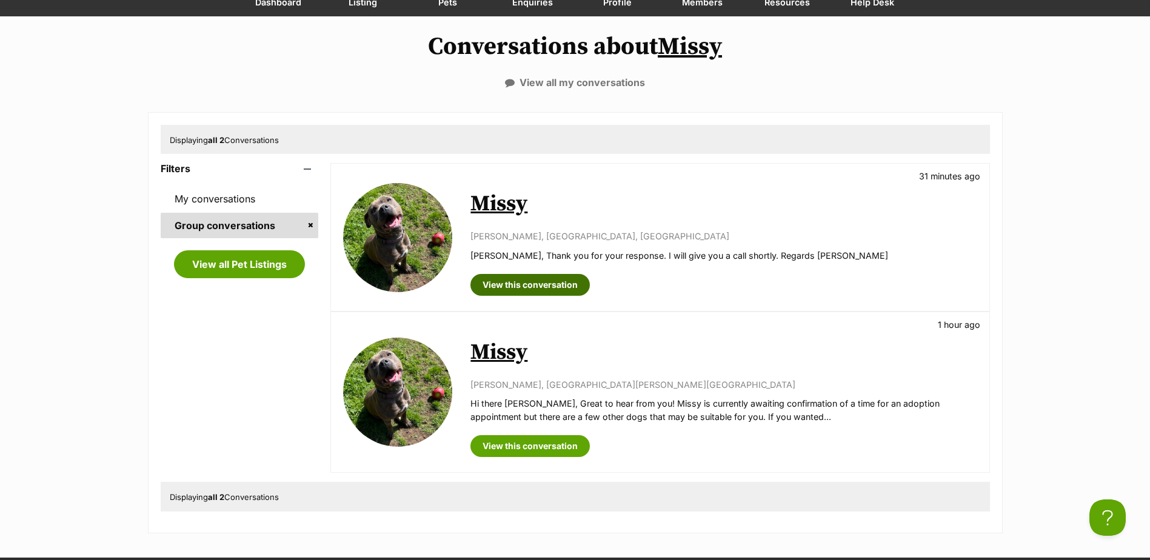
click at [515, 283] on link "View this conversation" at bounding box center [530, 285] width 119 height 22
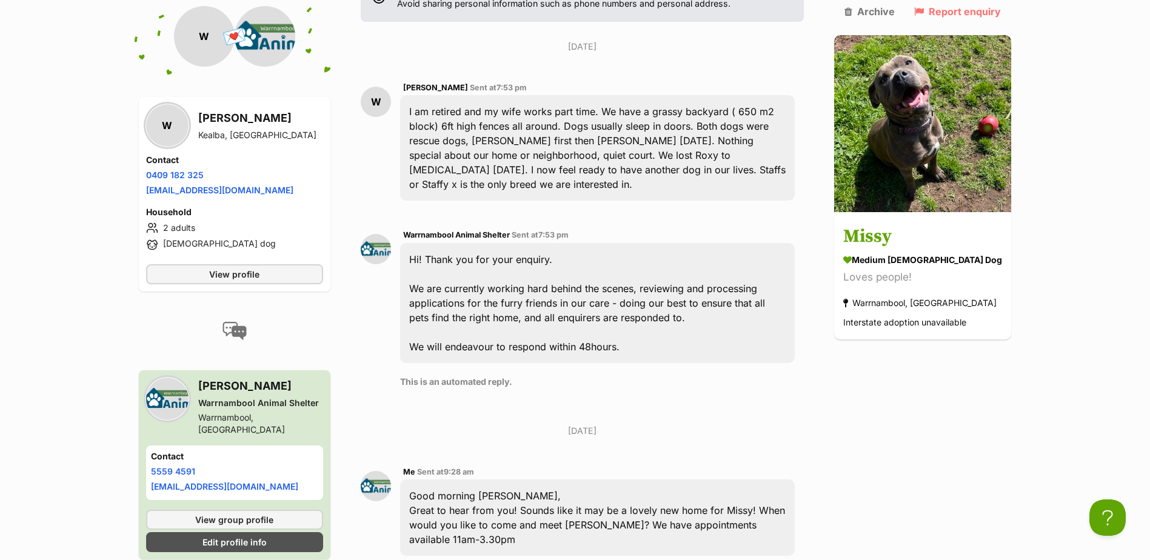
scroll to position [291, 0]
